Goal: Check status: Check status

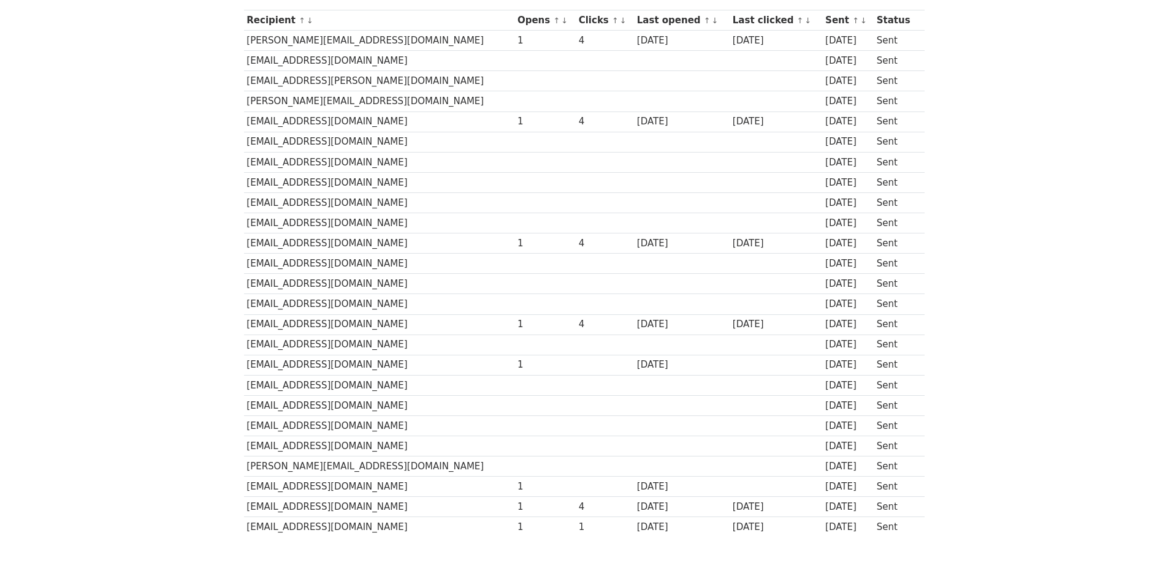
scroll to position [184, 0]
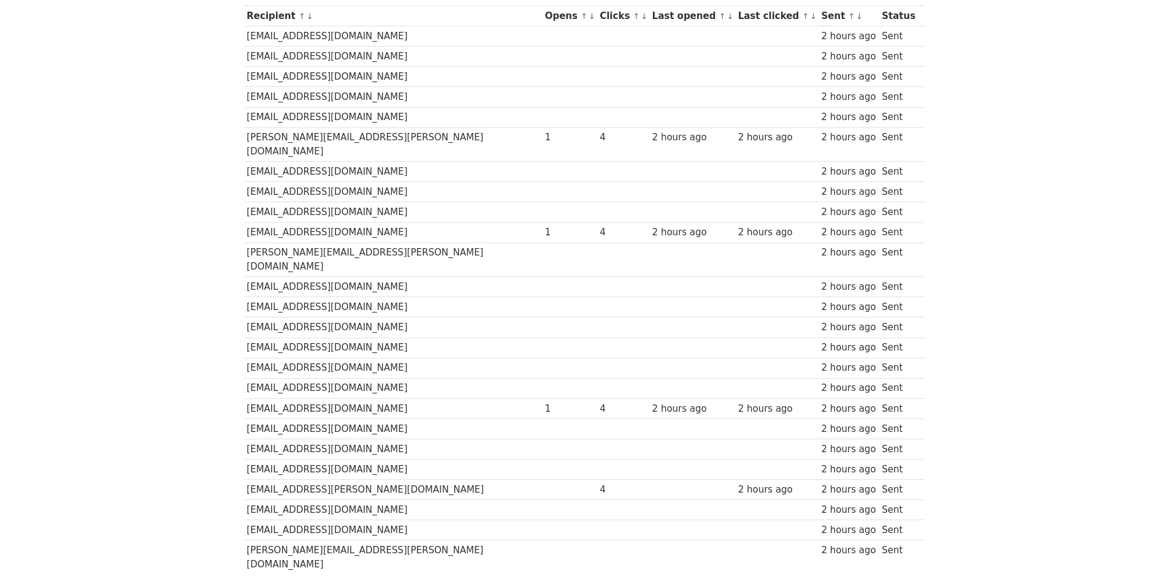
scroll to position [184, 0]
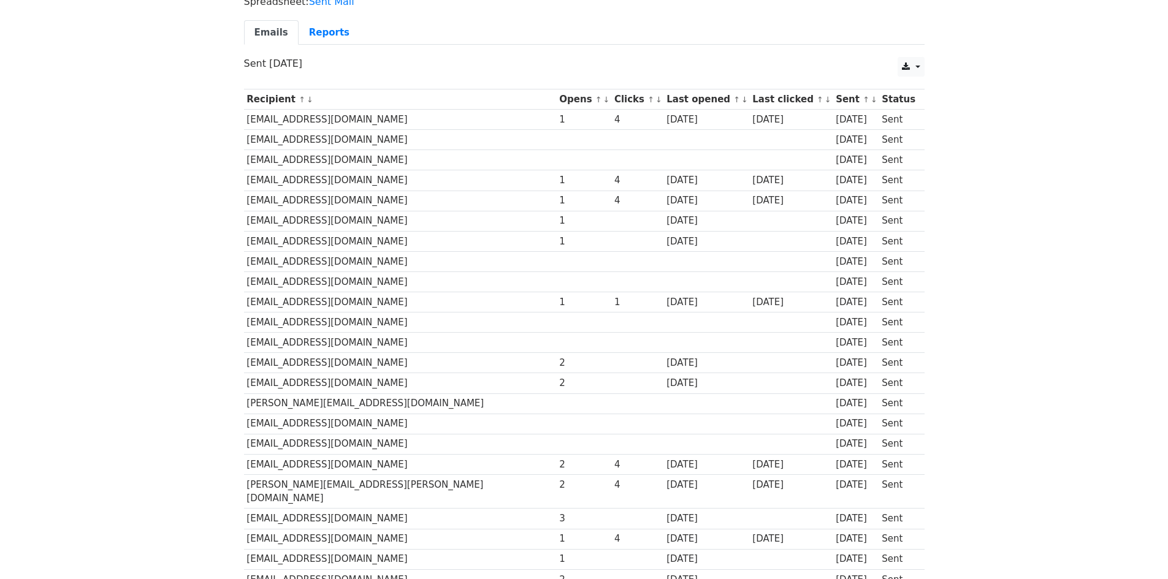
scroll to position [57, 0]
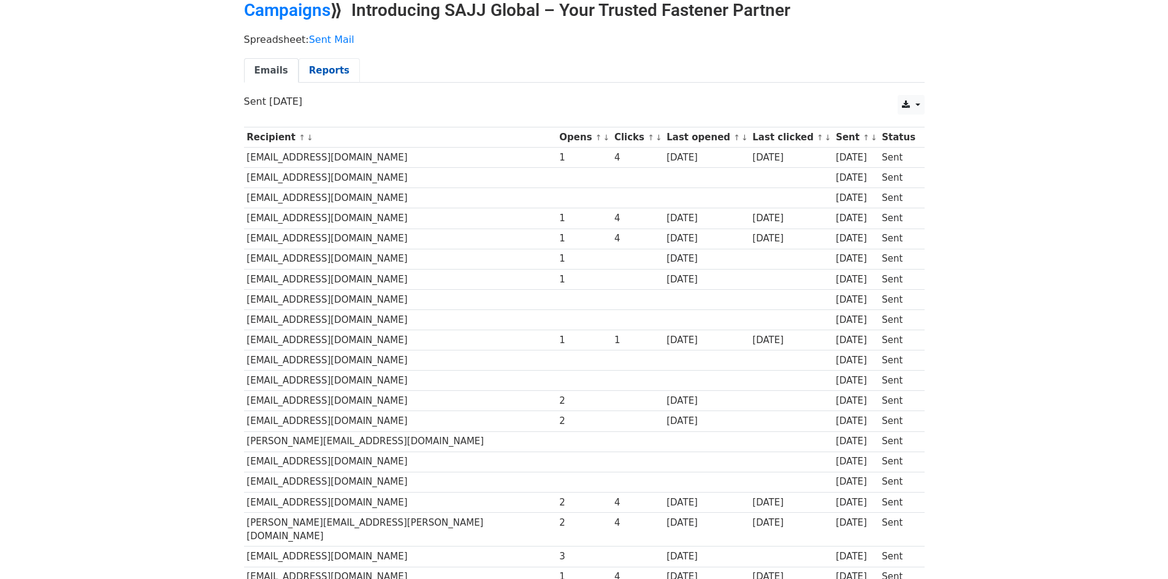
click at [324, 64] on link "Reports" at bounding box center [329, 70] width 61 height 25
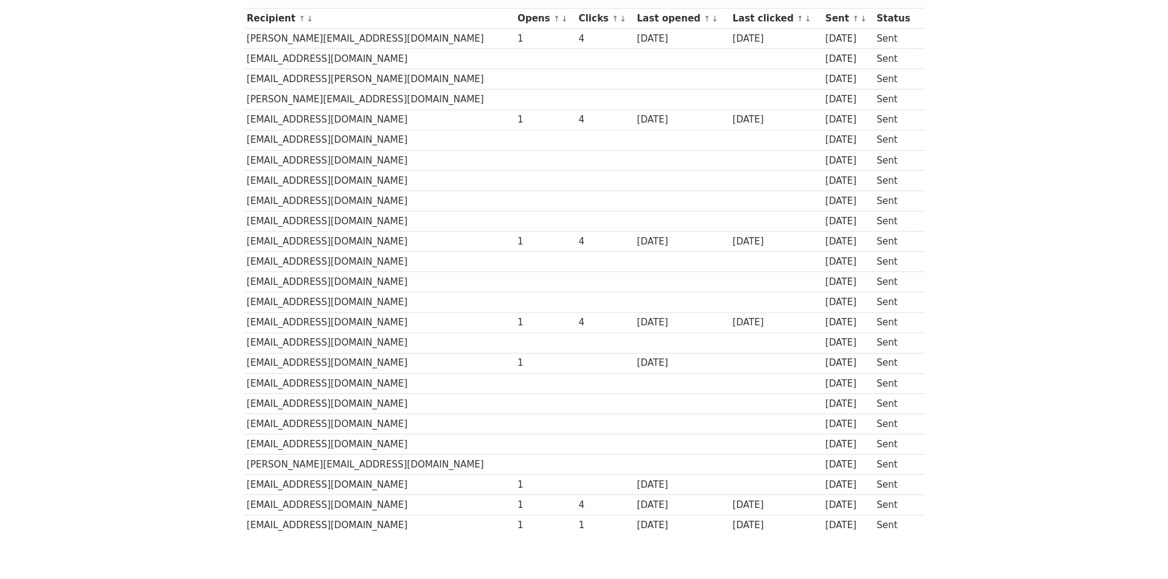
scroll to position [184, 0]
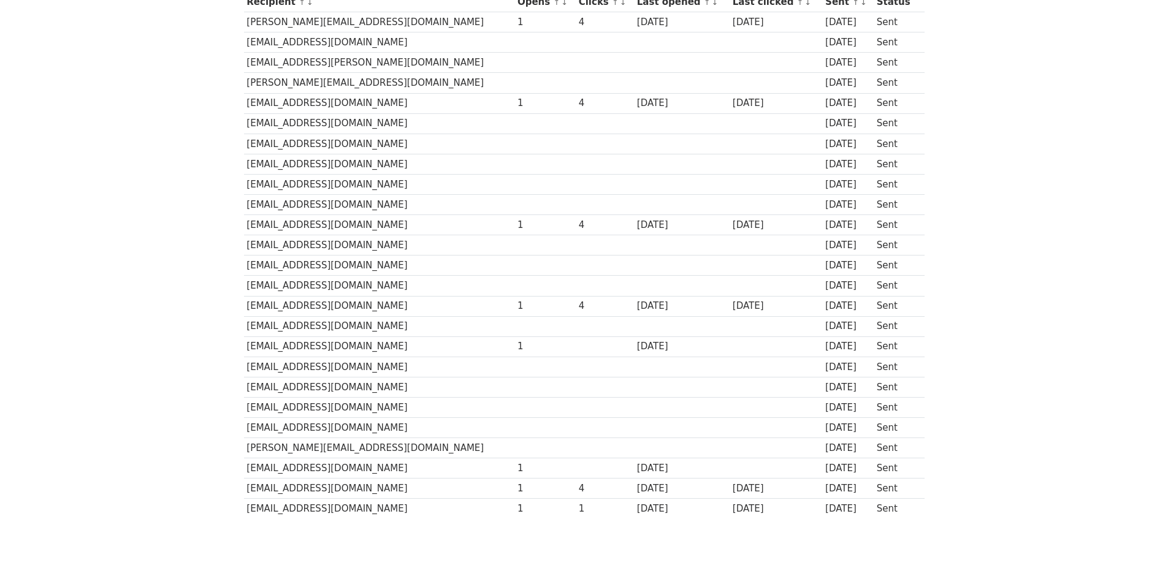
scroll to position [241, 0]
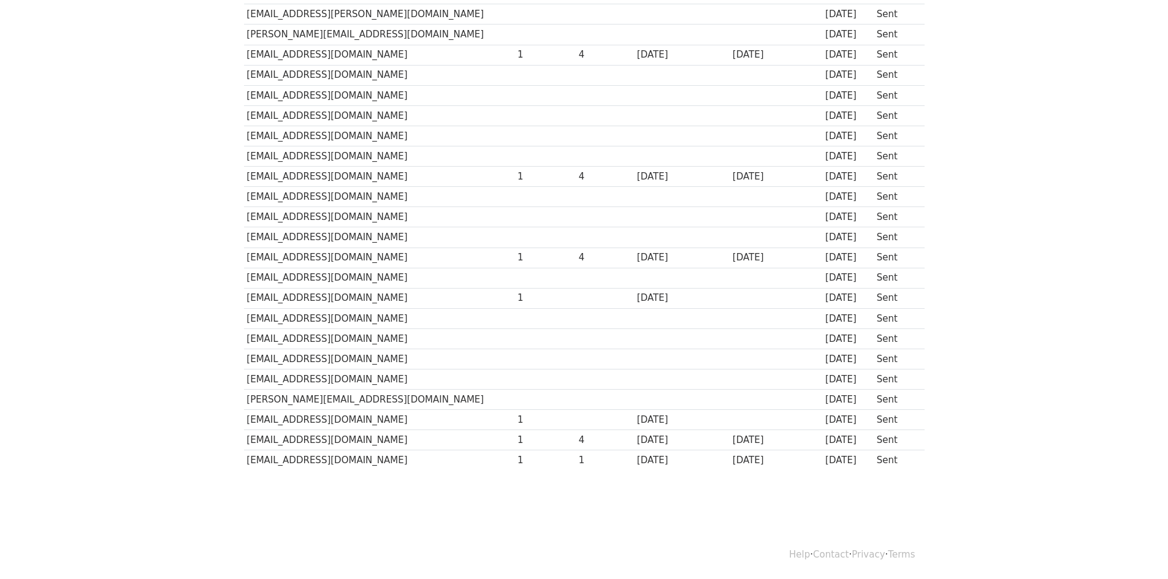
click at [683, 137] on td at bounding box center [682, 136] width 96 height 20
